Goal: Find specific page/section: Find specific page/section

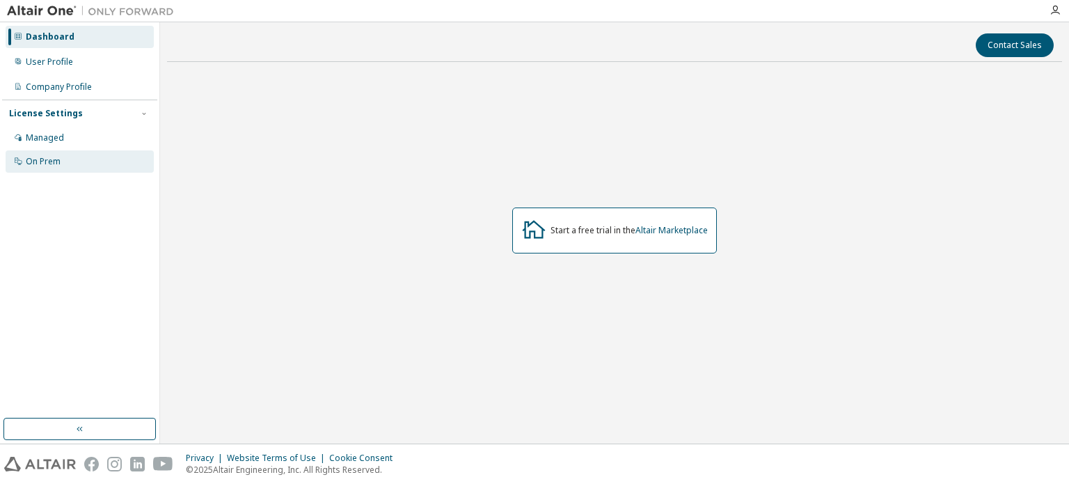
click at [43, 152] on div "On Prem" at bounding box center [80, 161] width 148 height 22
